Goal: Task Accomplishment & Management: Use online tool/utility

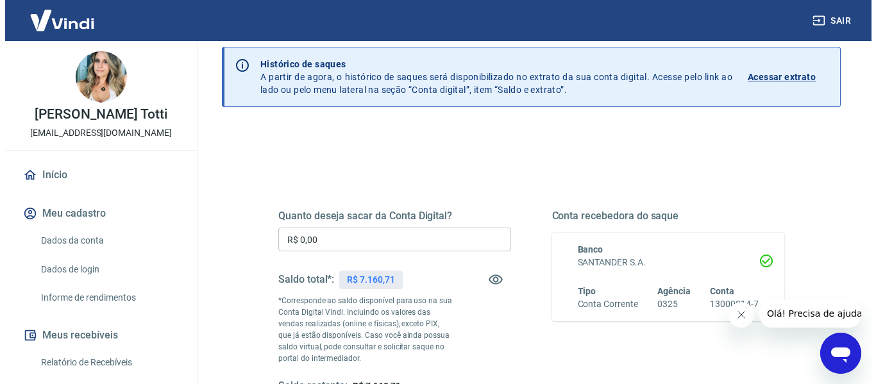
scroll to position [128, 0]
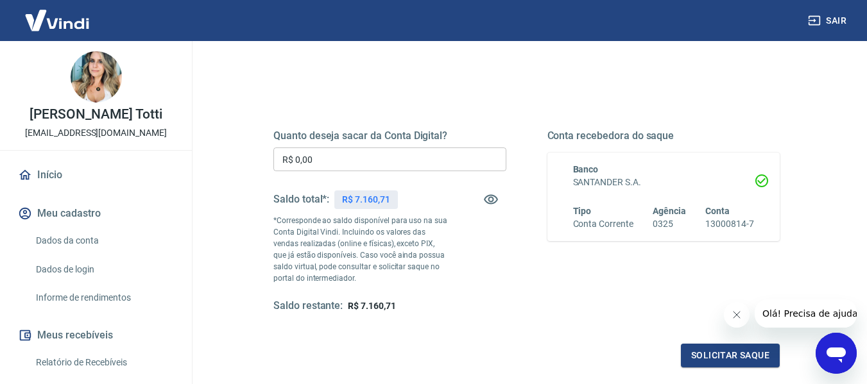
click at [341, 164] on input "R$ 0,00" at bounding box center [389, 160] width 233 height 24
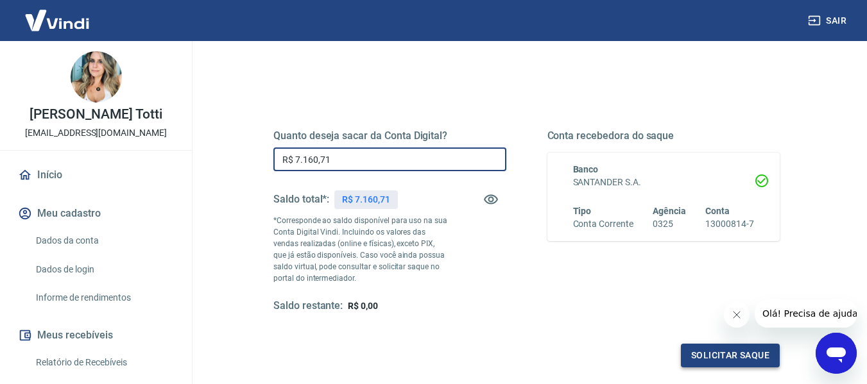
type input "R$ 7.160,71"
click at [706, 359] on button "Solicitar saque" at bounding box center [730, 356] width 99 height 24
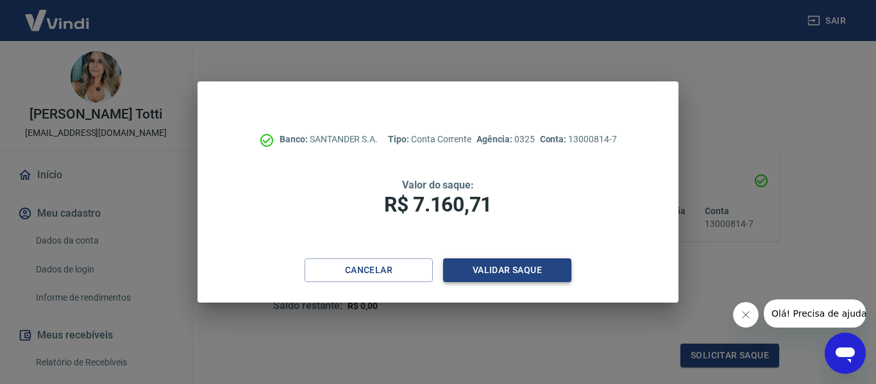
click at [499, 270] on button "Validar saque" at bounding box center [507, 271] width 128 height 24
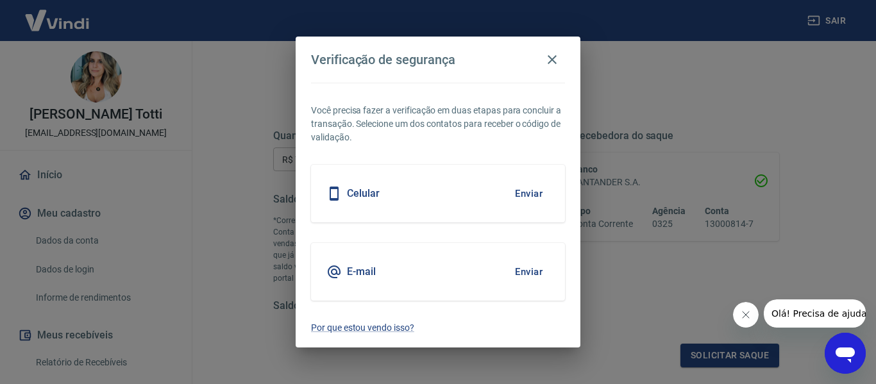
click at [530, 187] on button "Enviar" at bounding box center [529, 193] width 42 height 27
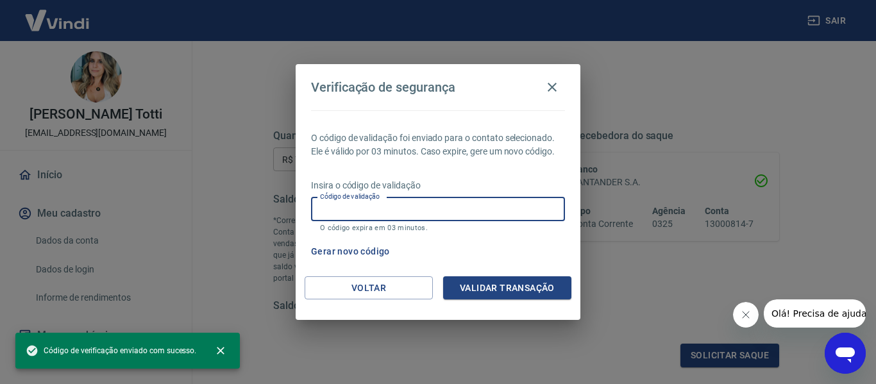
click at [329, 219] on input "Código de validação" at bounding box center [438, 210] width 254 height 24
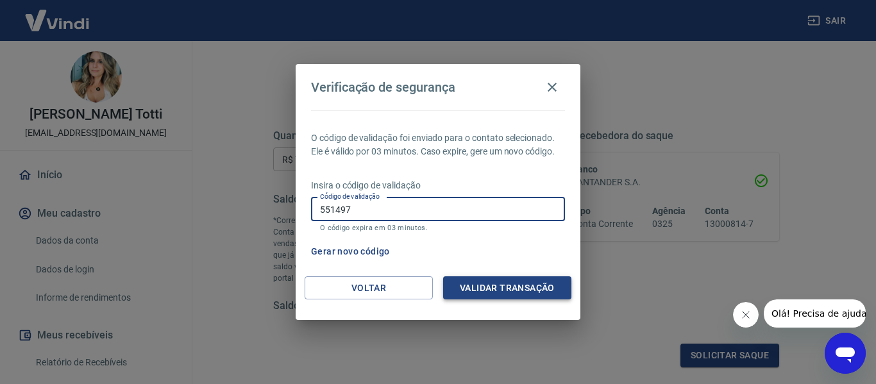
type input "551497"
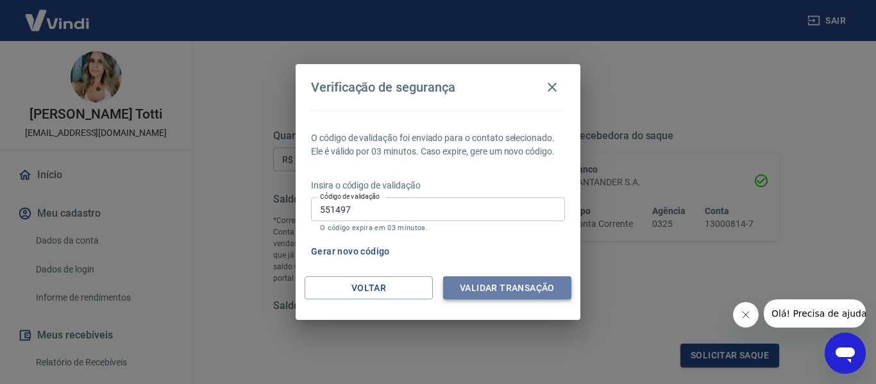
click at [483, 282] on button "Validar transação" at bounding box center [507, 289] width 128 height 24
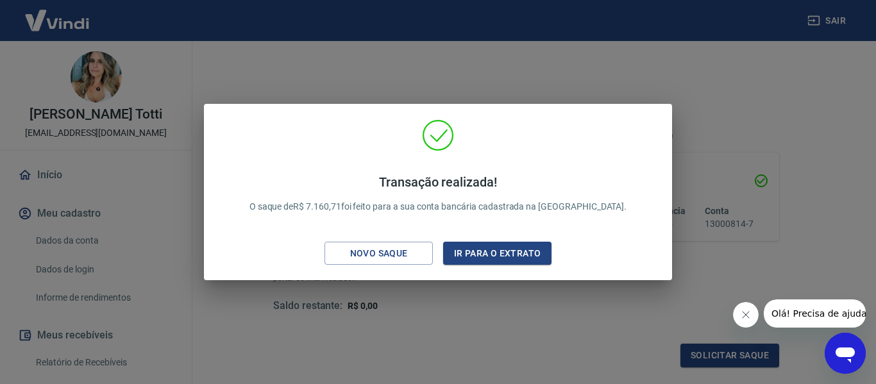
click at [469, 339] on div "Transação realizada! O saque de R$ 7.160,71 foi feito para a sua conta bancária…" at bounding box center [438, 192] width 876 height 384
